Goal: Information Seeking & Learning: Learn about a topic

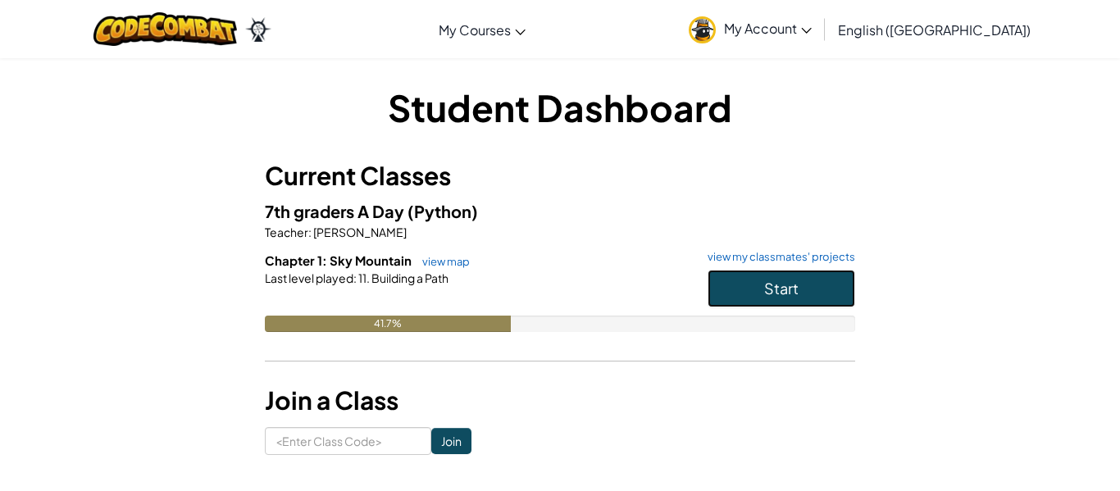
click at [770, 280] on span "Start" at bounding box center [781, 288] width 34 height 19
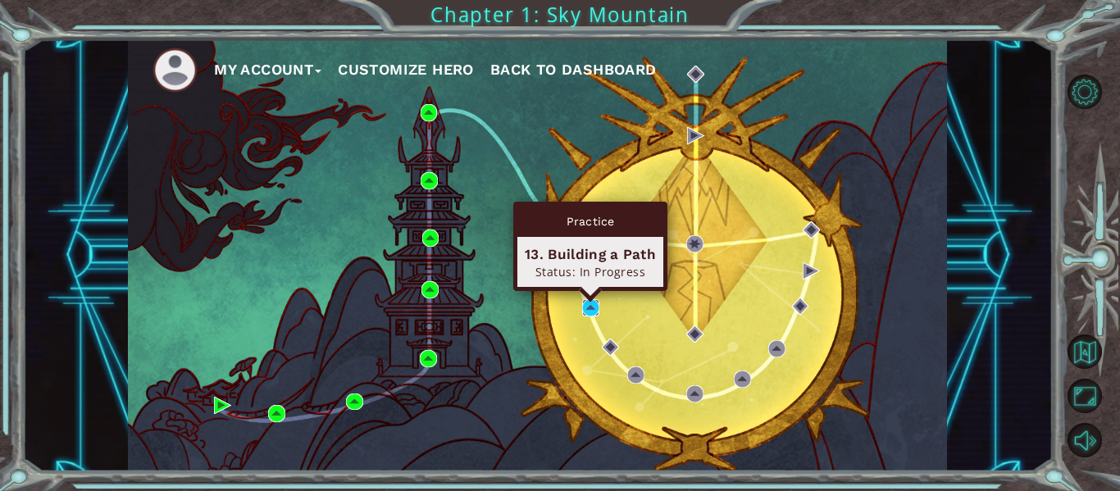
click at [587, 308] on img at bounding box center [590, 307] width 17 height 17
